Goal: Task Accomplishment & Management: Manage account settings

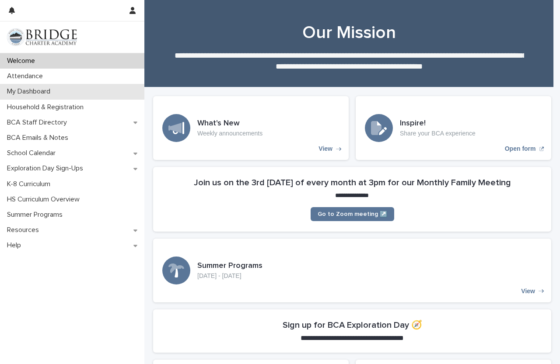
click at [47, 93] on p "My Dashboard" at bounding box center [30, 91] width 54 height 8
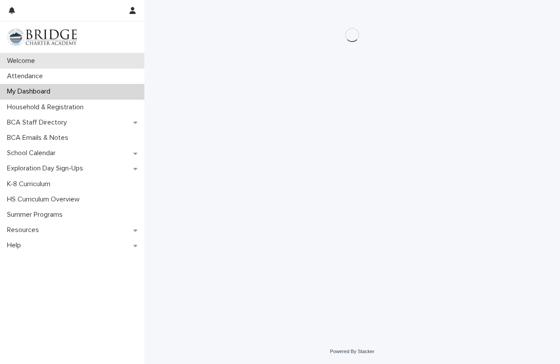
click at [30, 67] on div "Welcome" at bounding box center [72, 60] width 144 height 15
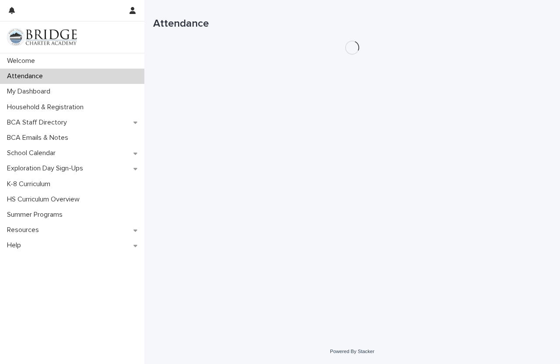
click at [31, 71] on div "Attendance" at bounding box center [72, 76] width 144 height 15
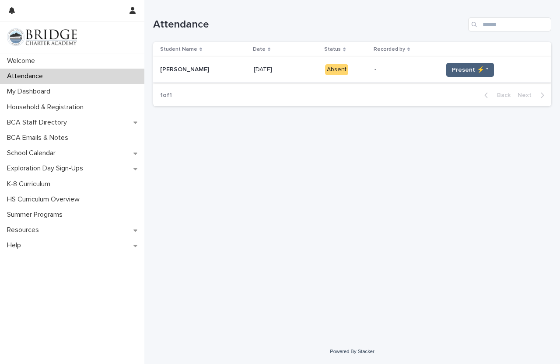
click at [454, 70] on span "Present ⚡ *" at bounding box center [470, 70] width 36 height 9
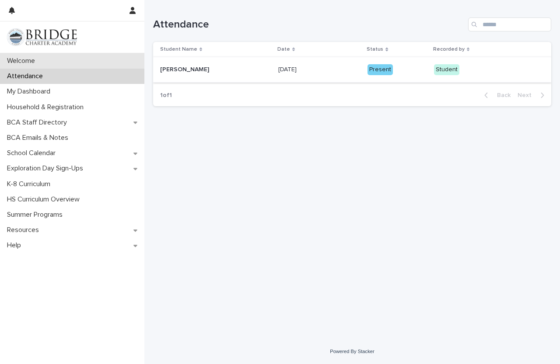
click at [49, 60] on div "Welcome" at bounding box center [72, 60] width 144 height 15
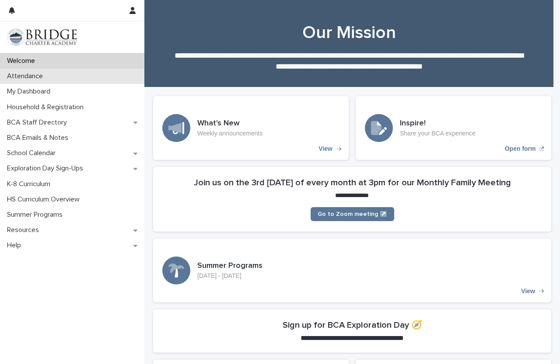
click at [49, 78] on p "Attendance" at bounding box center [26, 76] width 46 height 8
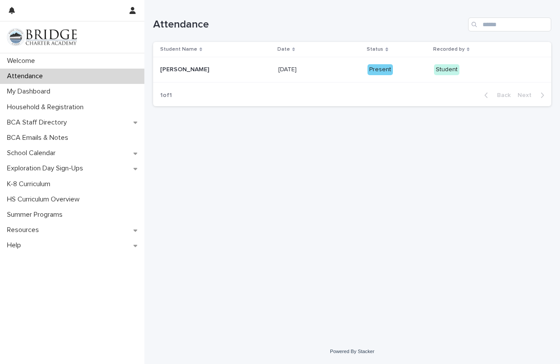
click at [454, 50] on p "Recorded by" at bounding box center [448, 50] width 31 height 10
click at [457, 48] on p "Recorded by" at bounding box center [448, 50] width 31 height 10
click at [460, 47] on div "Recorded by" at bounding box center [473, 50] width 80 height 10
click at [186, 70] on p "[PERSON_NAME]" at bounding box center [185, 68] width 51 height 9
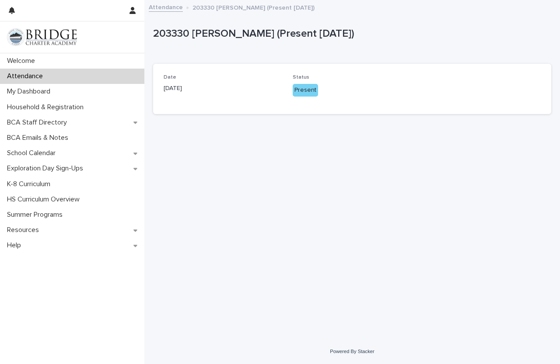
click at [302, 91] on div "Present" at bounding box center [305, 90] width 25 height 13
